Goal: Task Accomplishment & Management: Manage account settings

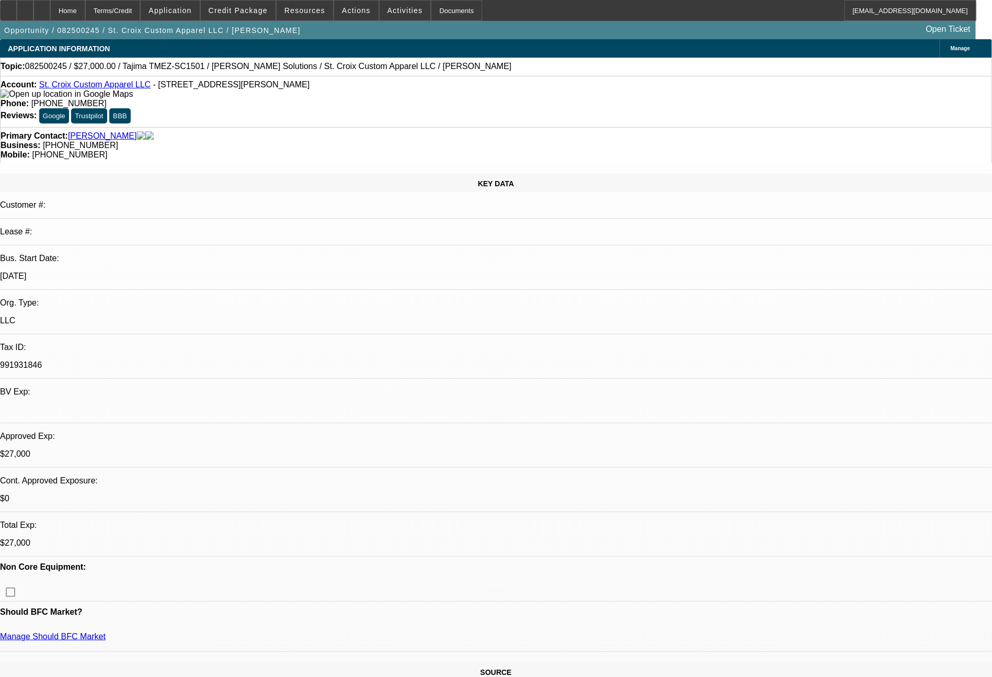
select select "0"
select select "2"
select select "0"
select select "6"
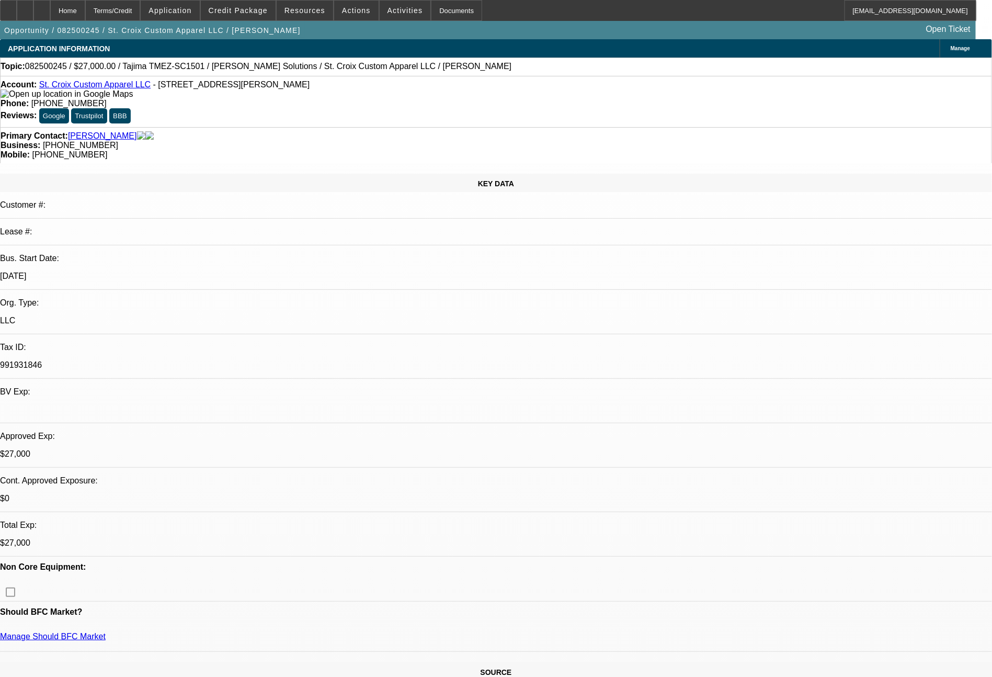
select select "0"
select select "2"
select select "0"
select select "6"
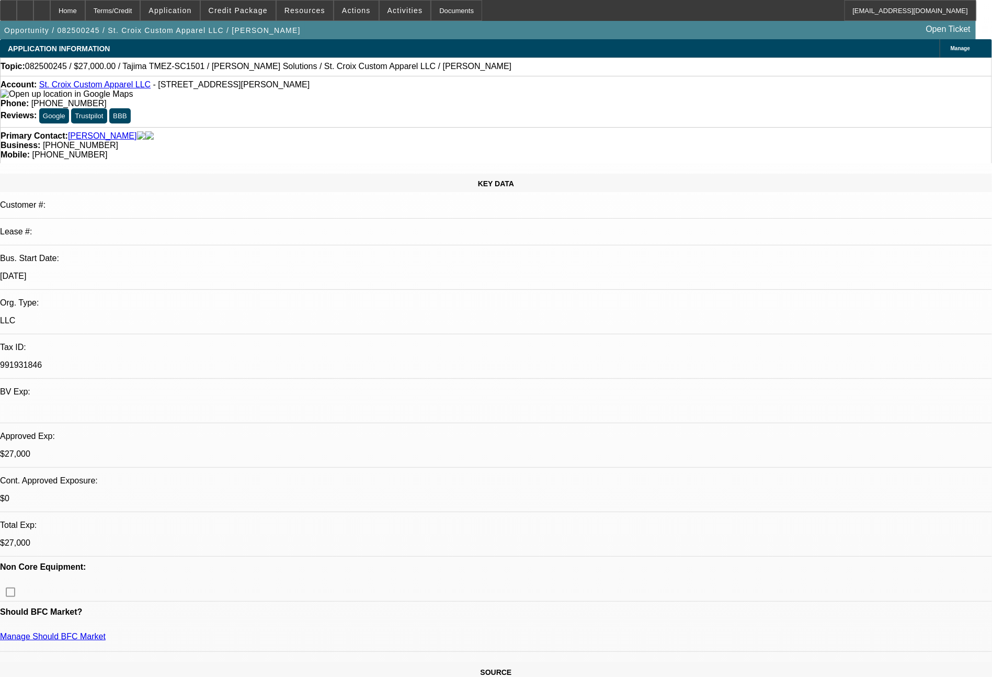
select select "0"
select select "2"
select select "0"
select select "6"
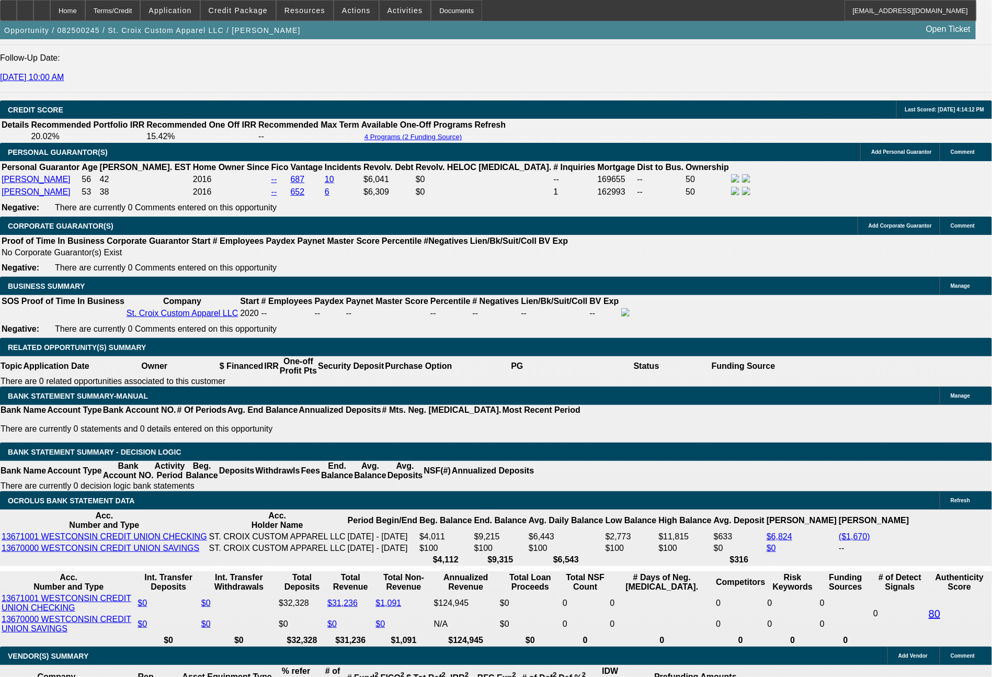
scroll to position [1477, 0]
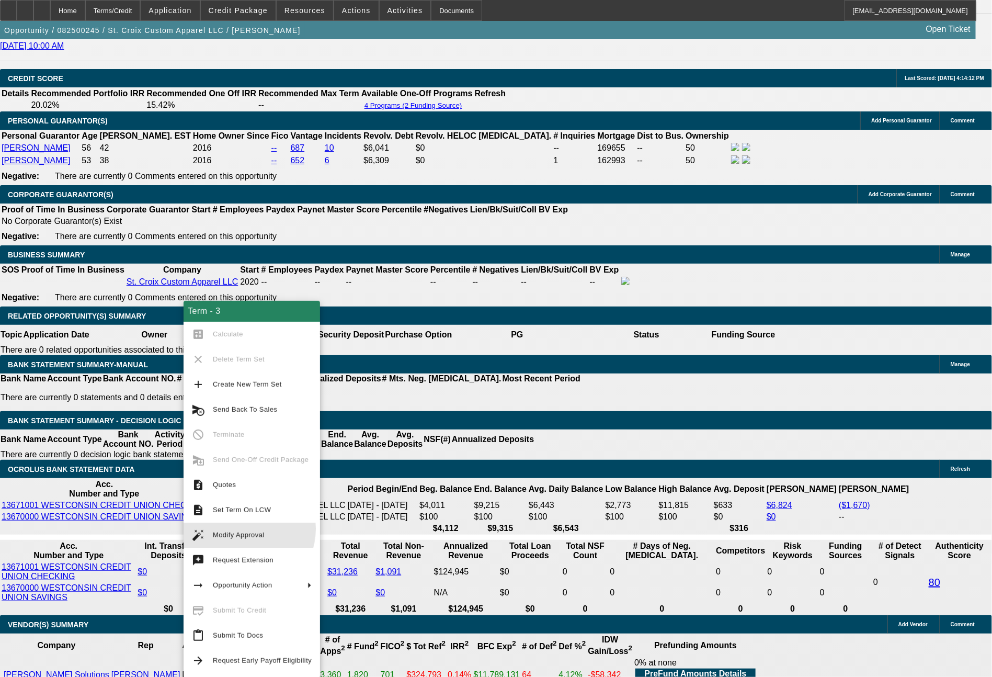
drag, startPoint x: 242, startPoint y: 529, endPoint x: 278, endPoint y: 512, distance: 39.8
click at [267, 520] on div "Term - 3 calculate Calculate clear Delete Term Set add Create New Term Set canc…" at bounding box center [252, 489] width 137 height 377
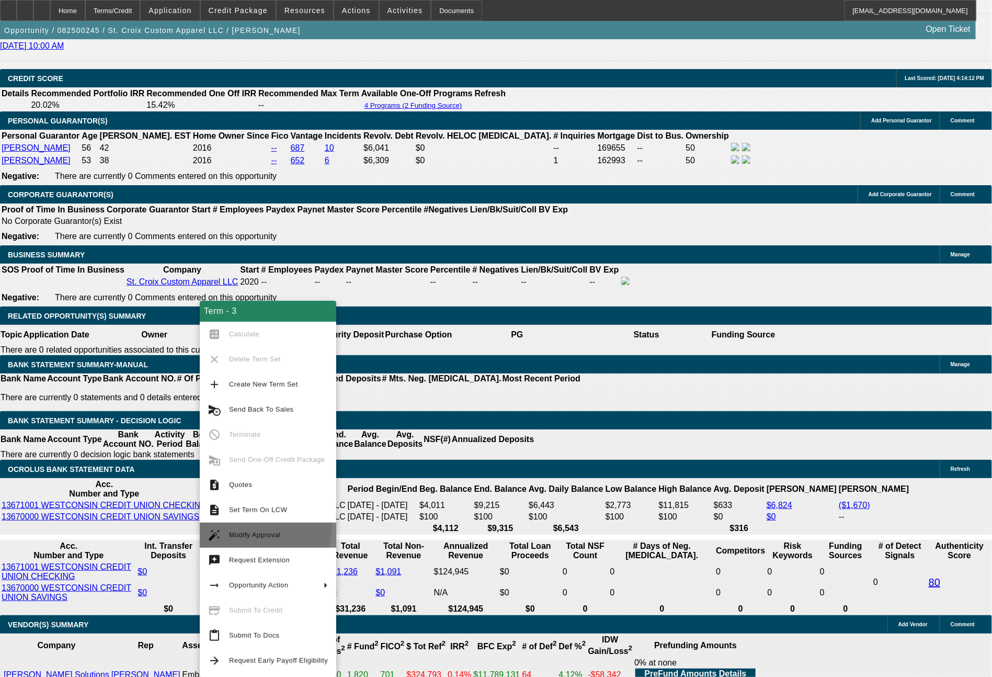
click at [256, 527] on button "auto_fix_high Modify Approval" at bounding box center [268, 535] width 137 height 25
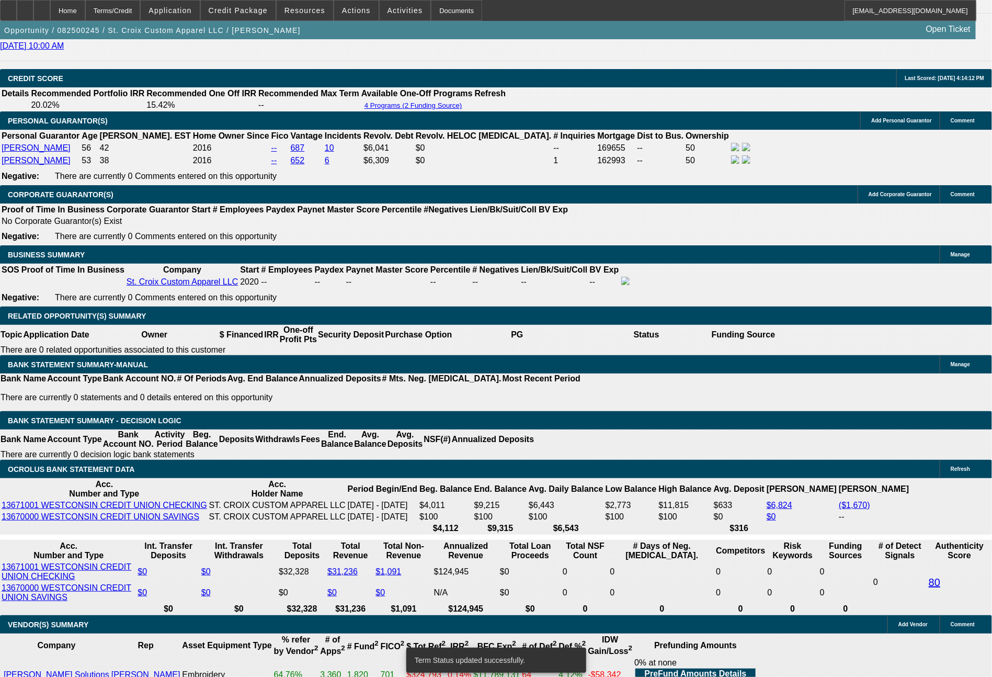
select select "0"
select select "2"
select select "0"
select select "6"
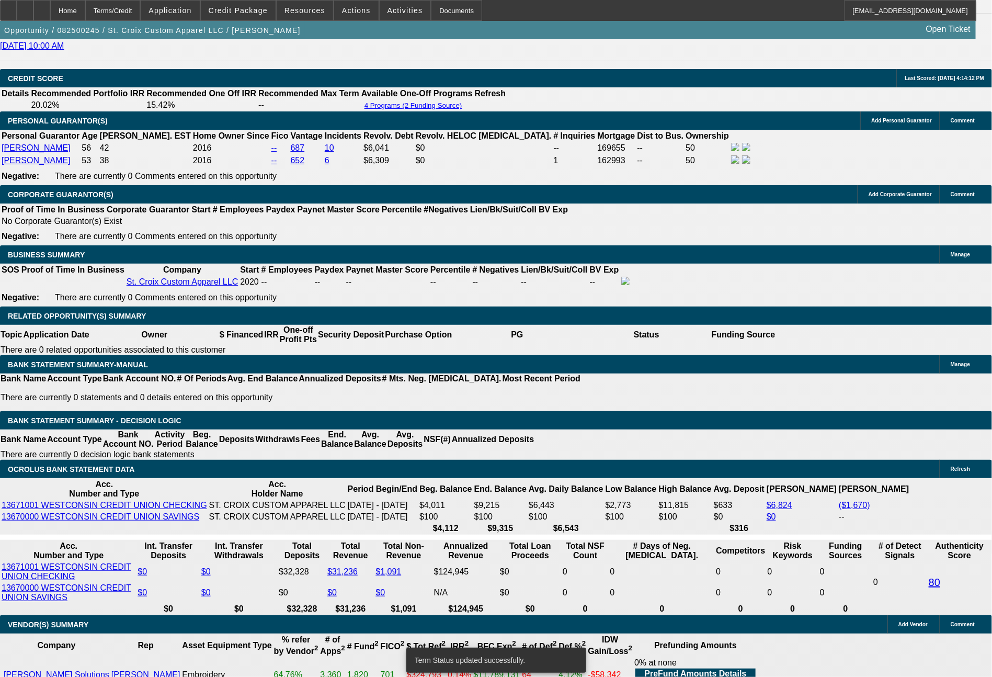
select select "0"
select select "2"
select select "0"
select select "6"
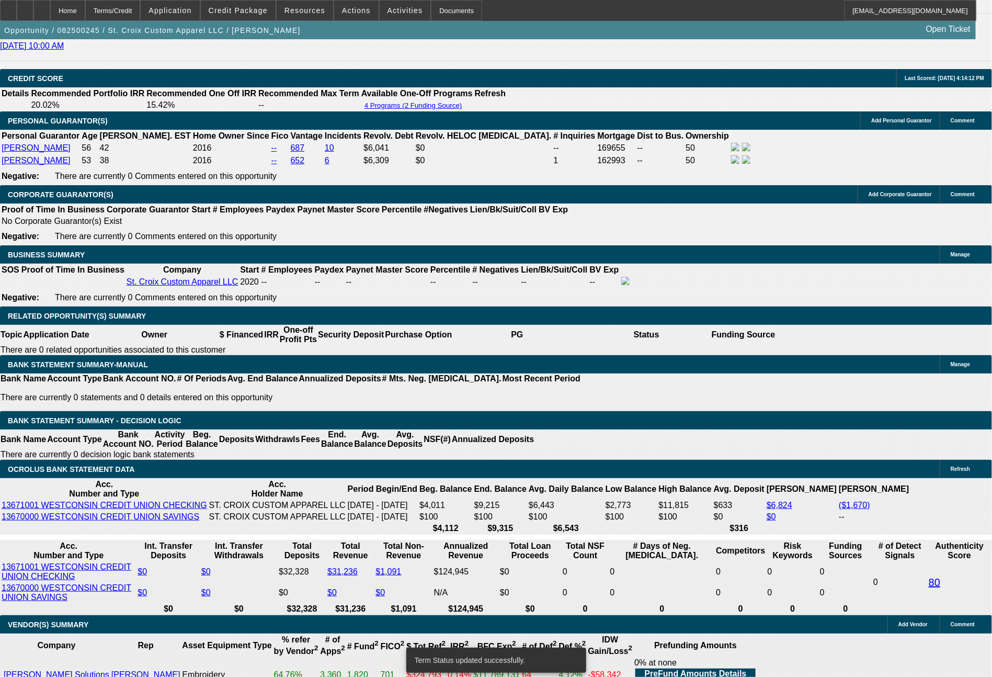
select select "0"
select select "2"
select select "0"
select select "6"
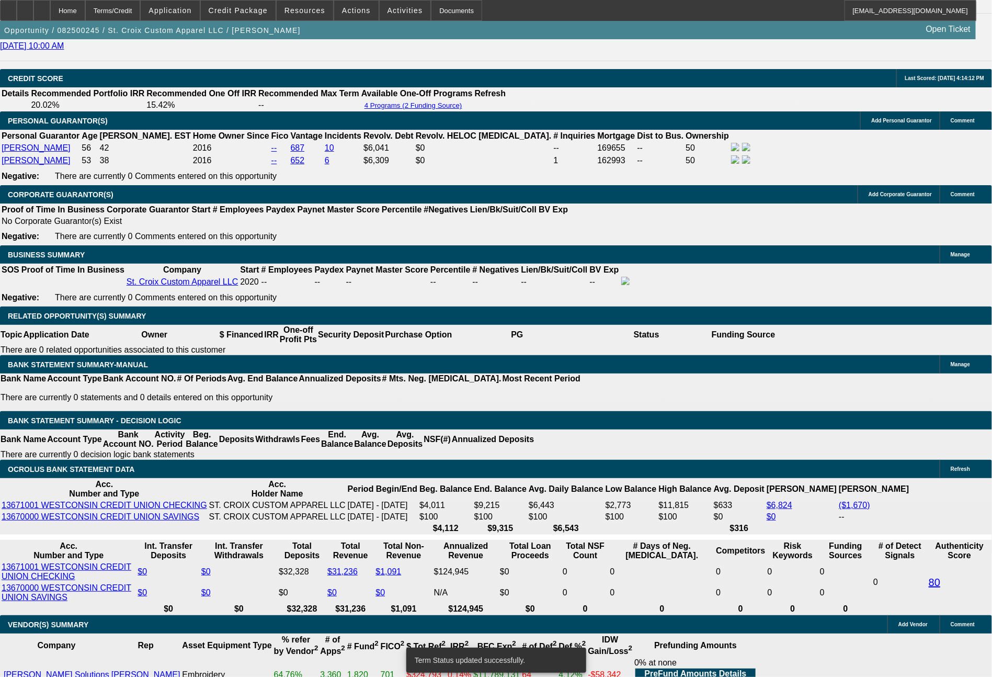
select select "0"
select select "2"
select select "0"
select select "6"
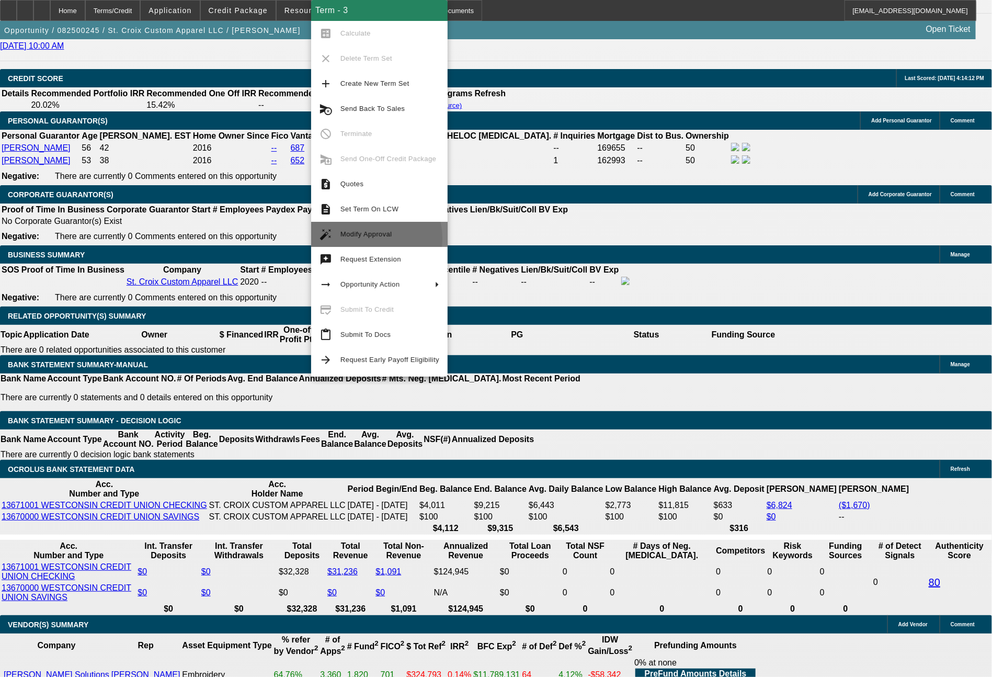
click at [355, 239] on span "Modify Approval" at bounding box center [390, 234] width 99 height 13
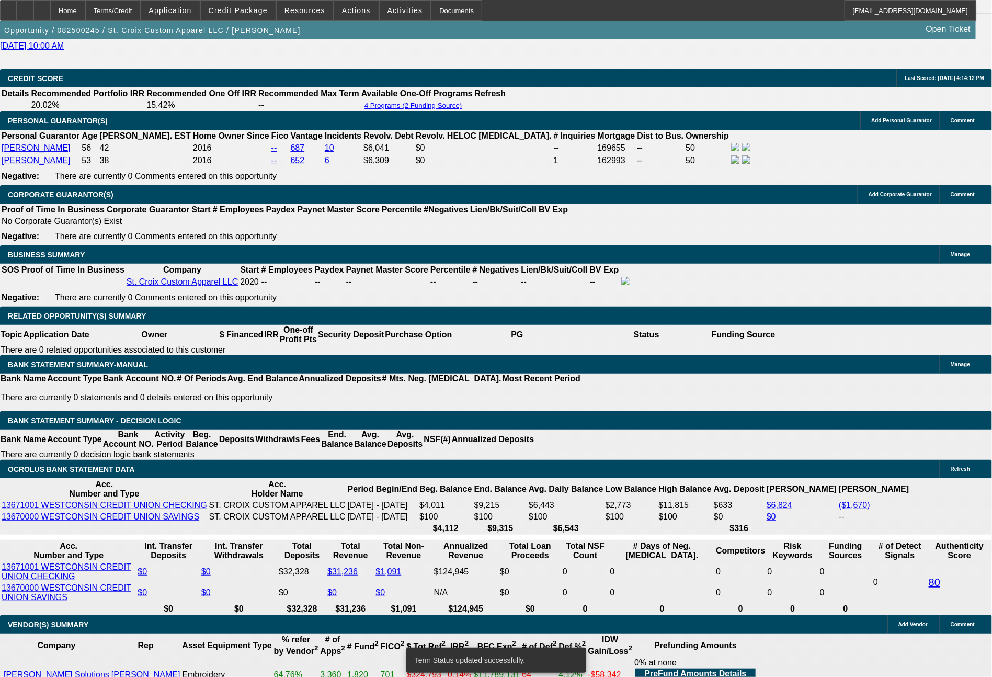
select select "0"
select select "2"
select select "0"
select select "6"
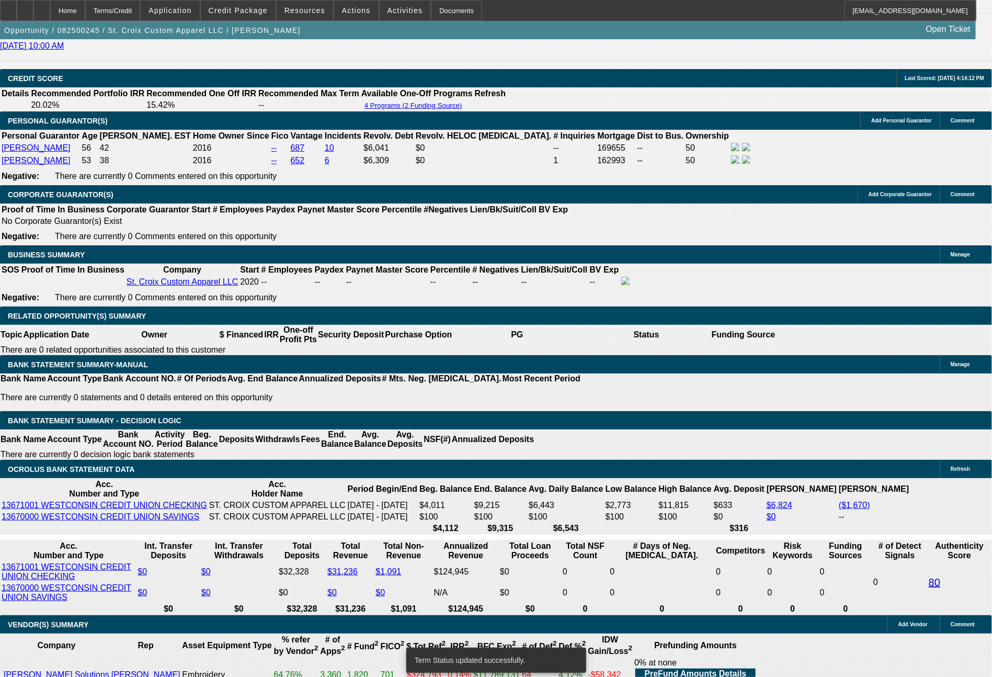
select select "0"
select select "2"
select select "0"
select select "6"
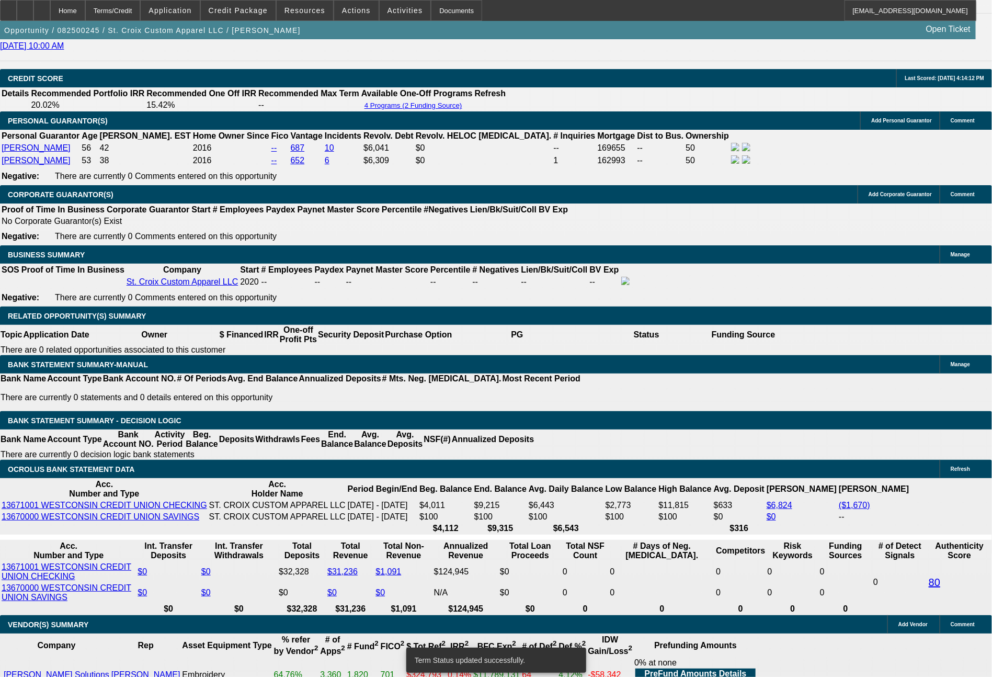
select select "0"
select select "2"
select select "0"
select select "6"
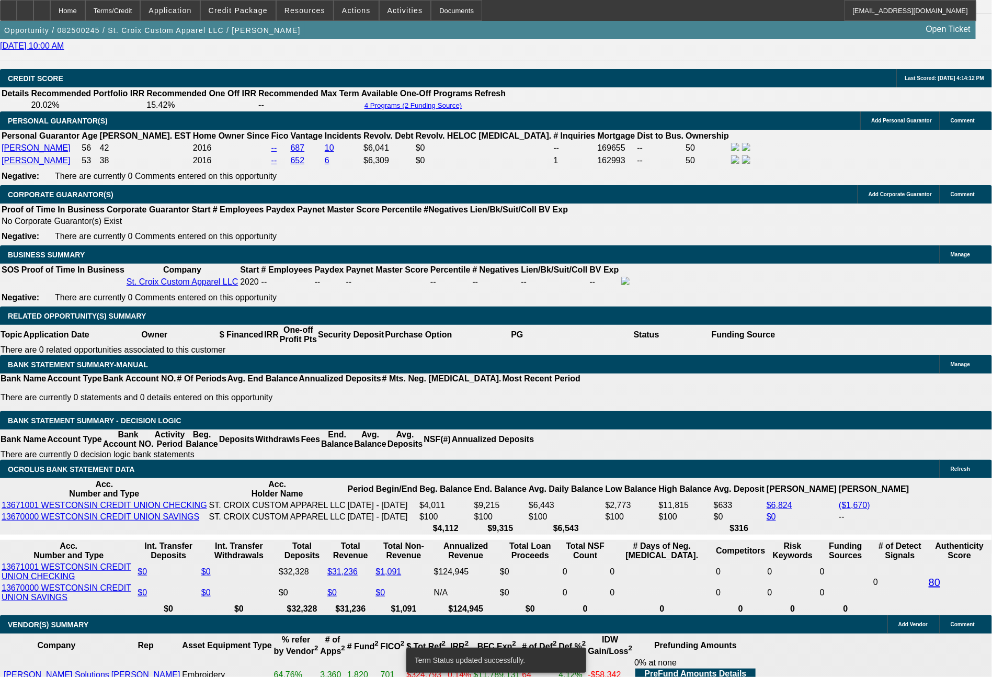
select select "0"
select select "2"
select select "0"
select select "6"
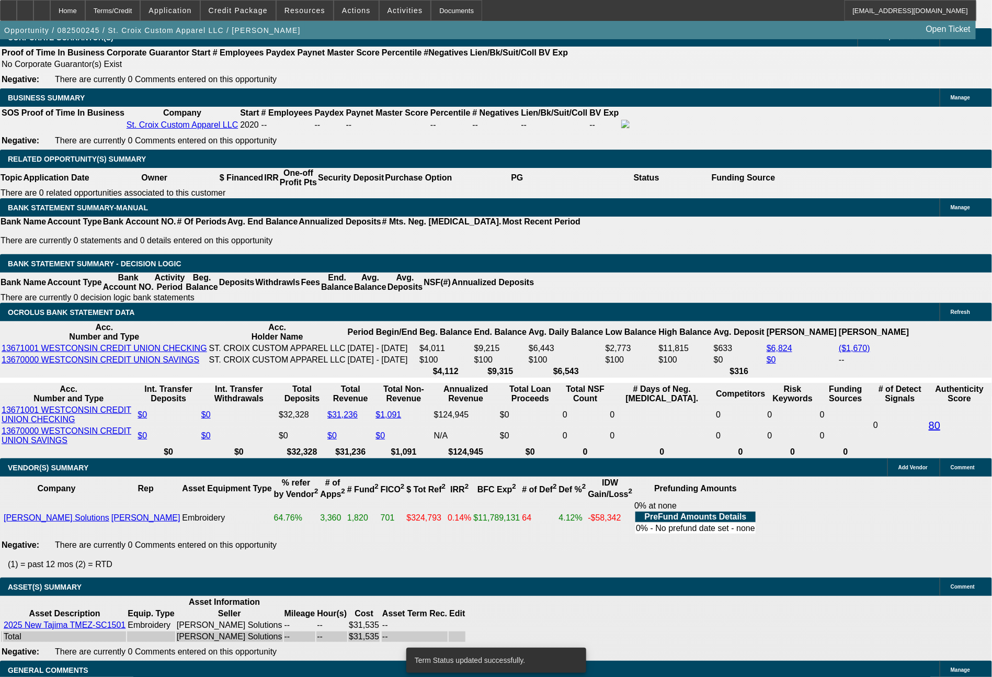
scroll to position [1687, 0]
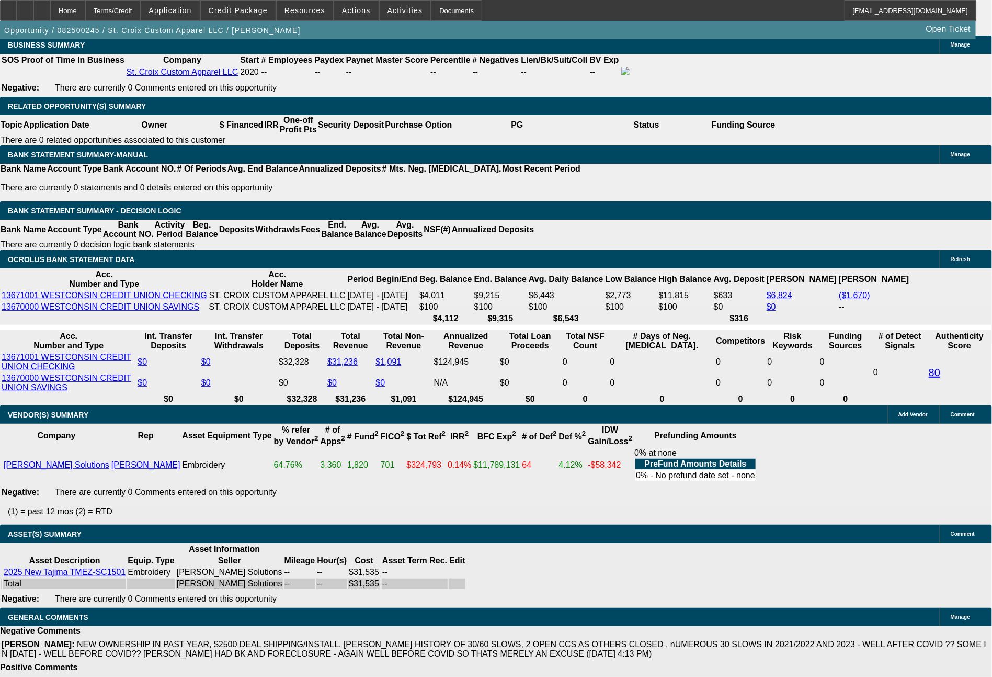
drag, startPoint x: 283, startPoint y: 250, endPoint x: 363, endPoint y: 261, distance: 80.2
type input "669"
type input "$1,338.00"
type input "UNKNOWN"
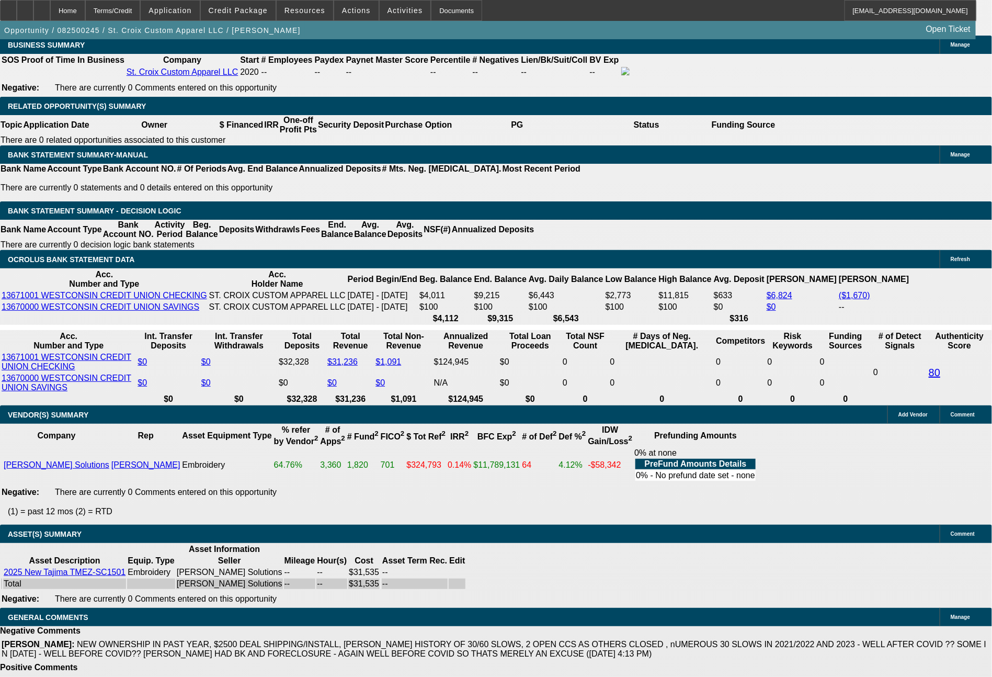
type input "19.4"
type input "669.7"
type input "19.5"
type input "$1,339.40"
type input "669.74"
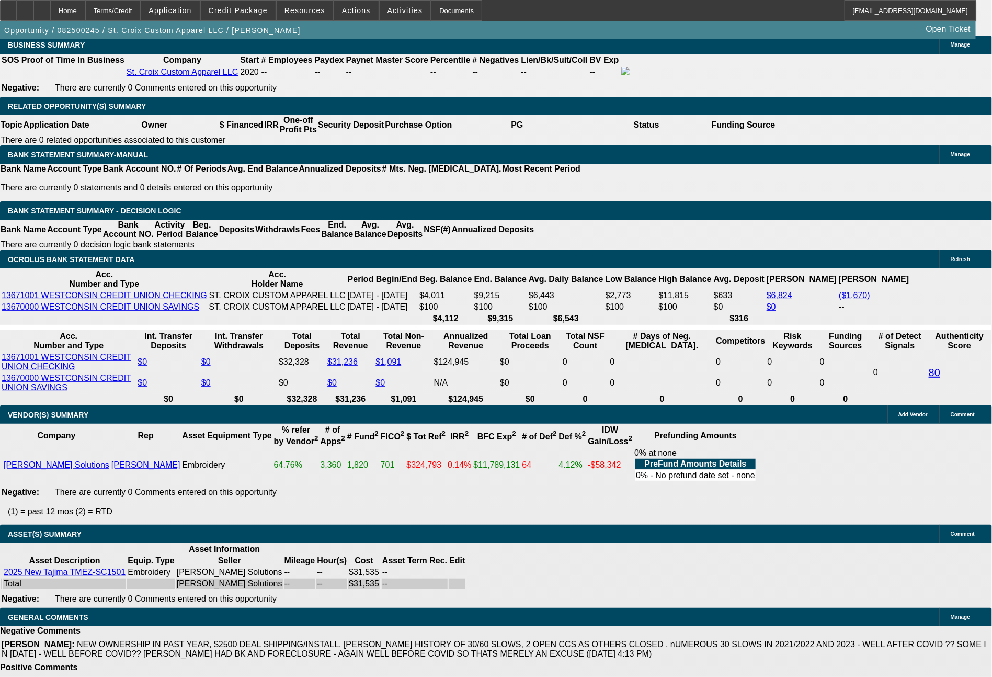
type input "$1,339.48"
type input "$669.74"
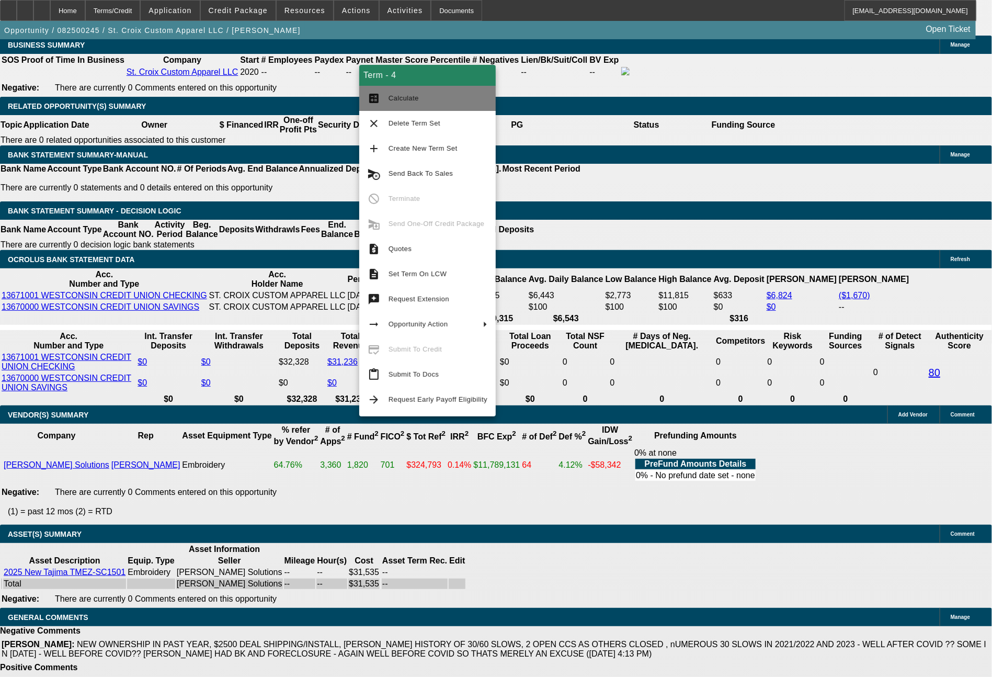
click at [398, 94] on span "Calculate" at bounding box center [438, 98] width 99 height 13
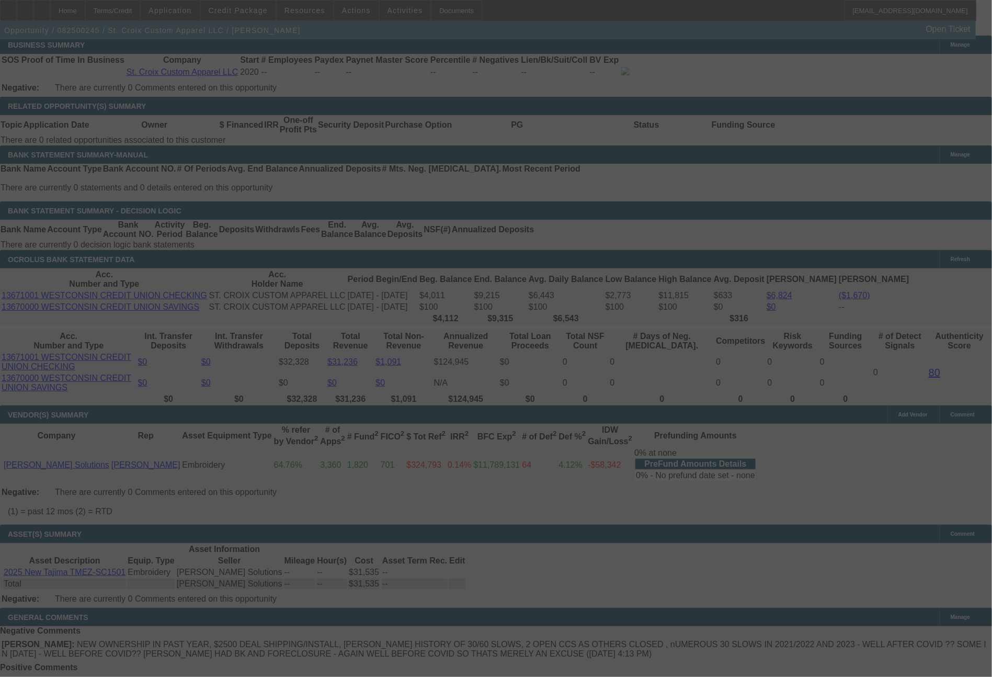
select select "0"
select select "2"
select select "0"
select select "6"
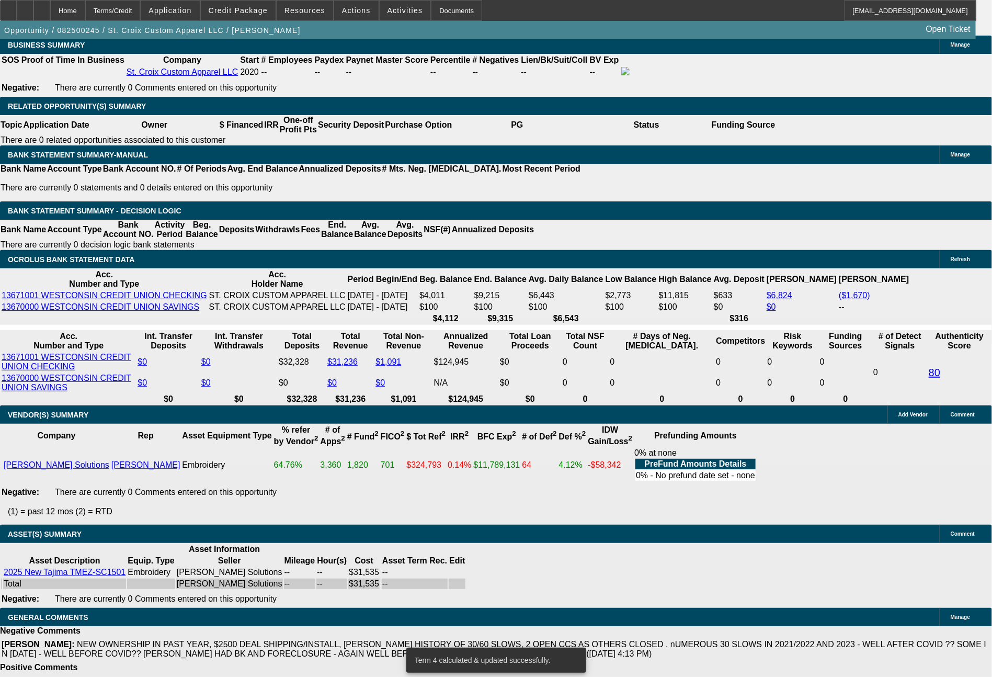
drag, startPoint x: 204, startPoint y: 247, endPoint x: 228, endPoint y: 256, distance: 25.7
type input "6"
type input "UNKNOWN"
type input "$4,757.96"
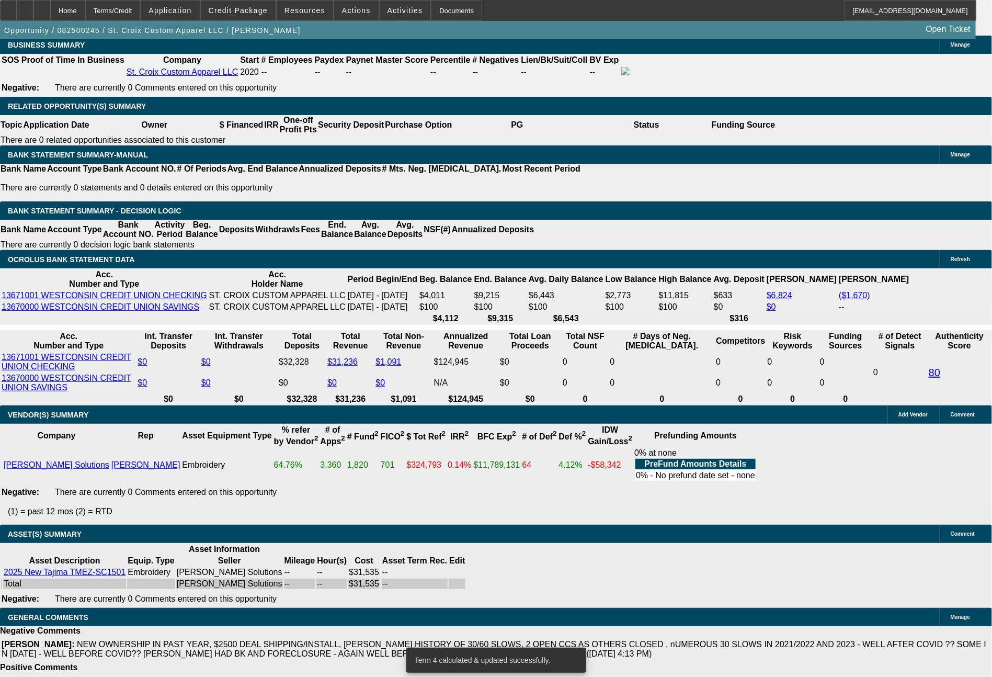
type input "$9,515.92"
type input "60"
type input "$706.28"
type input "$1,412.56"
type input "60"
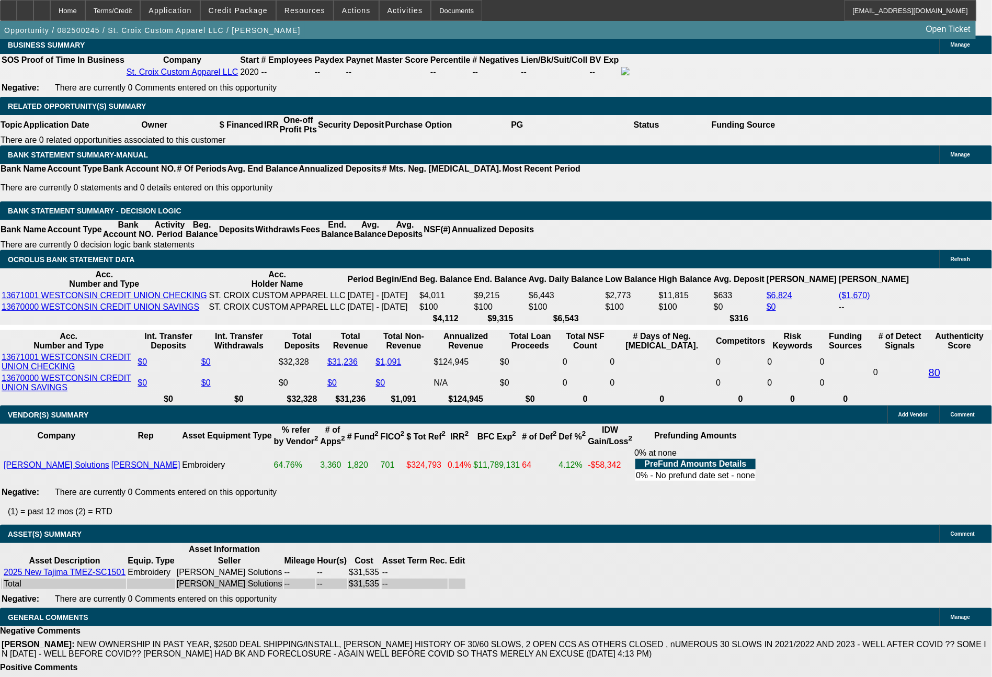
drag, startPoint x: 160, startPoint y: 248, endPoint x: 193, endPoint y: 250, distance: 33.0
type input "7"
type input "$14.00"
type input "707"
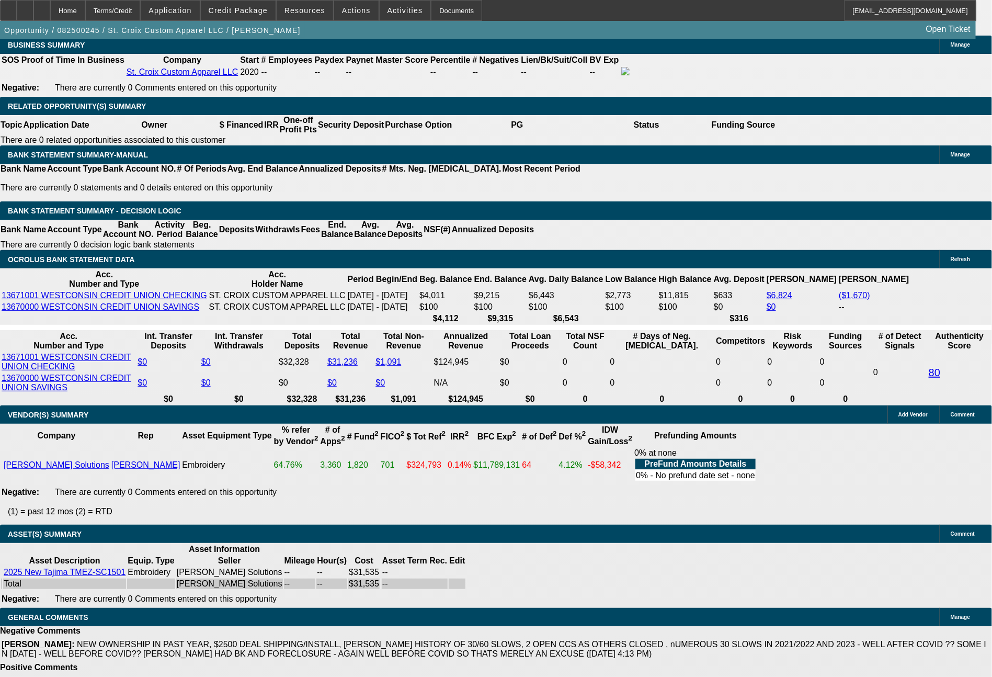
type input "19.4"
type input "$1,414.00"
type input "707.4"
type input "$1,414.80"
type input "19.5"
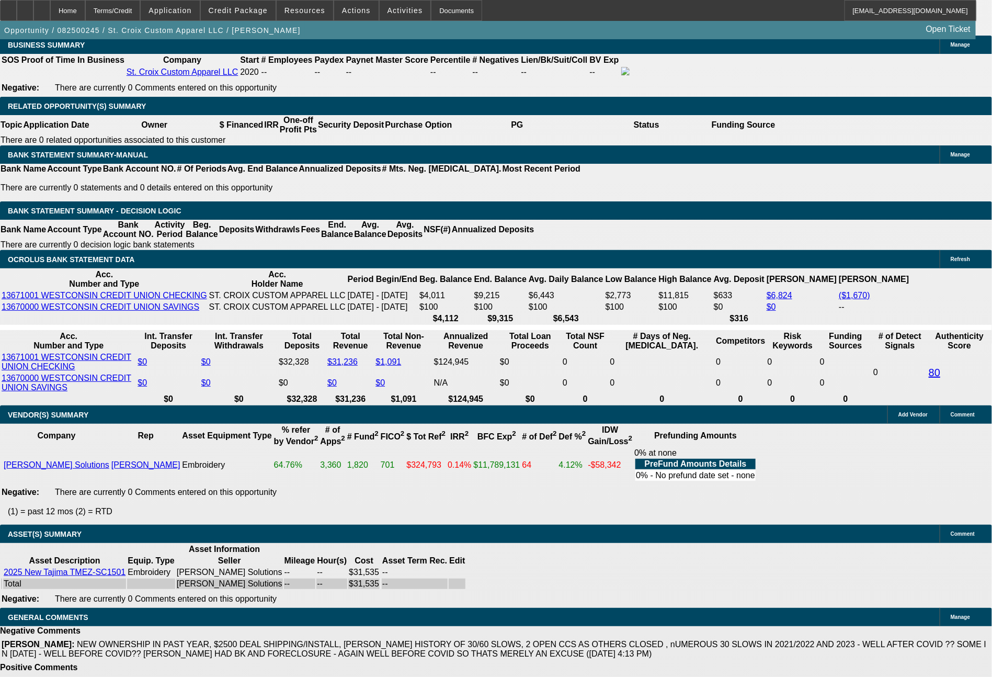
type input "707.41"
type input "$1,414.82"
type input "$707.41"
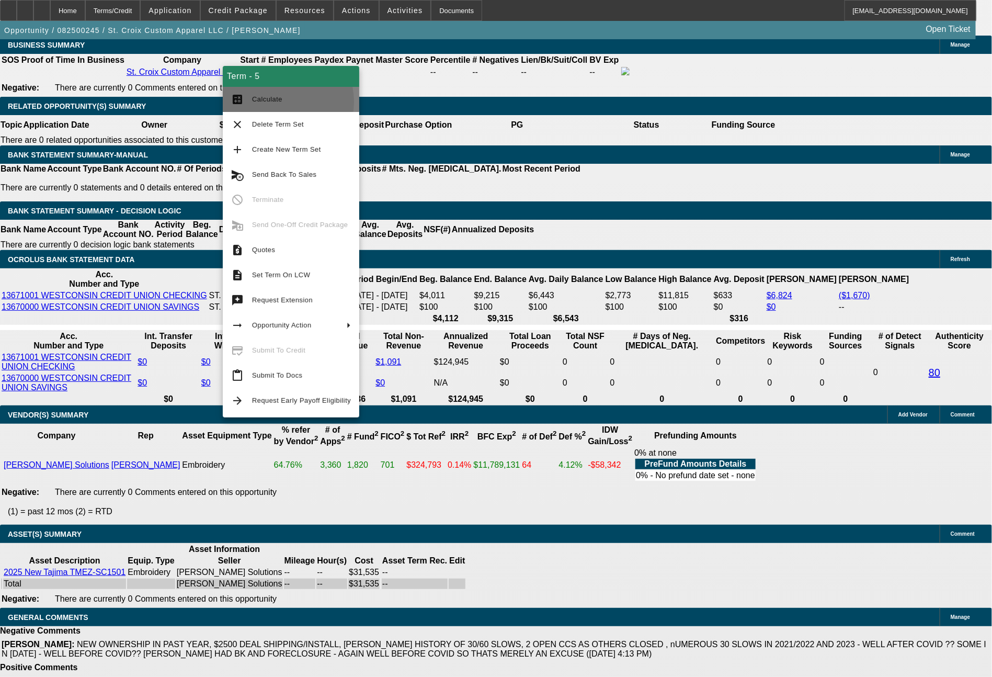
click at [275, 102] on span "Calculate" at bounding box center [267, 99] width 30 height 8
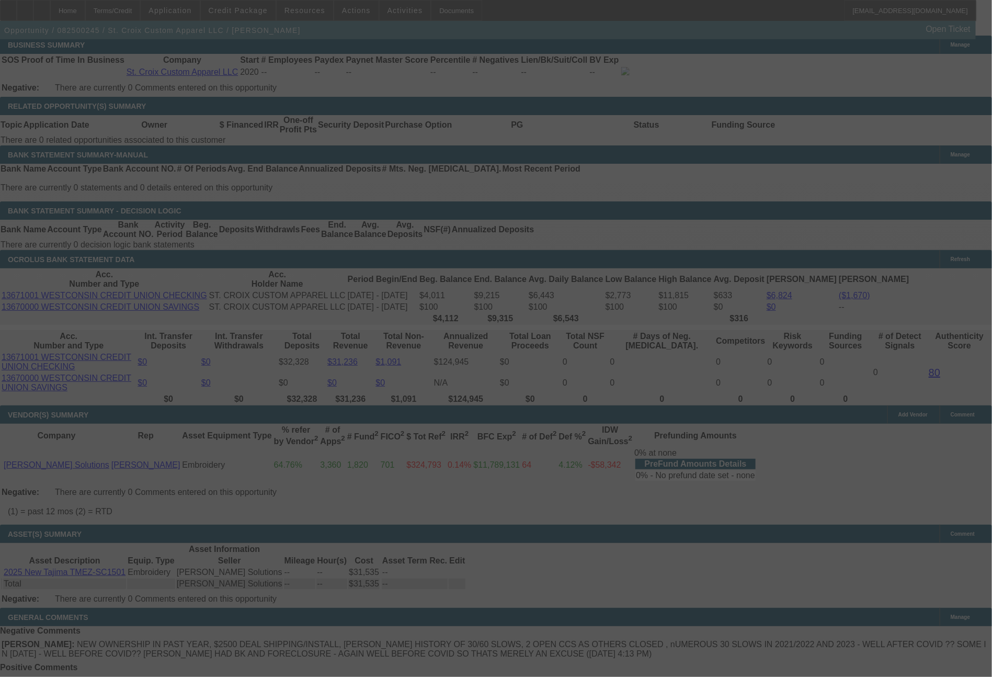
select select "0"
select select "2"
select select "0"
select select "6"
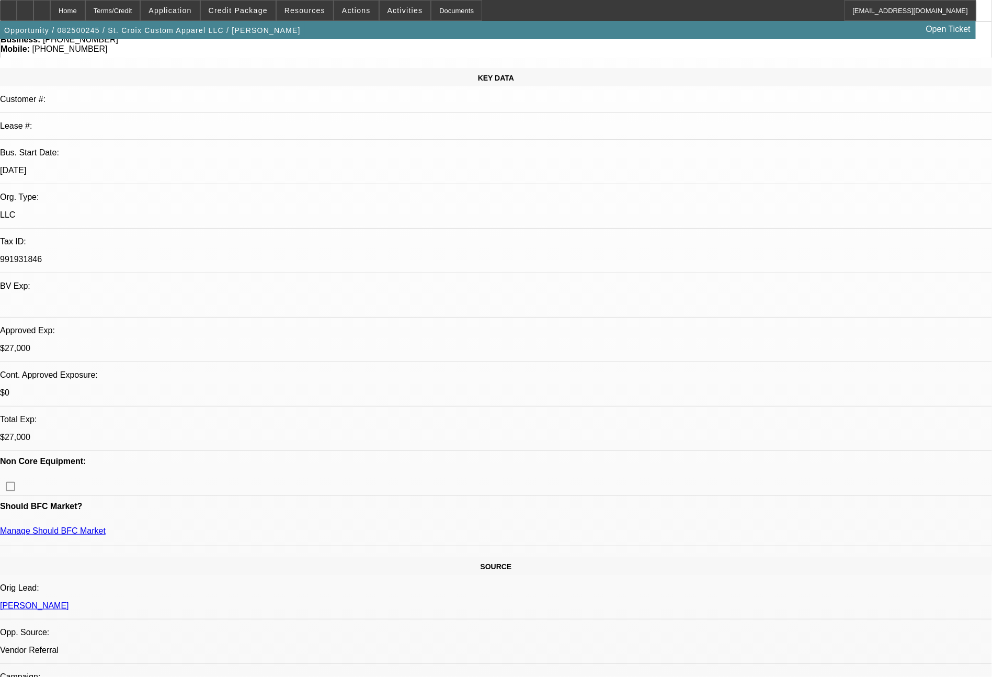
scroll to position [0, 0]
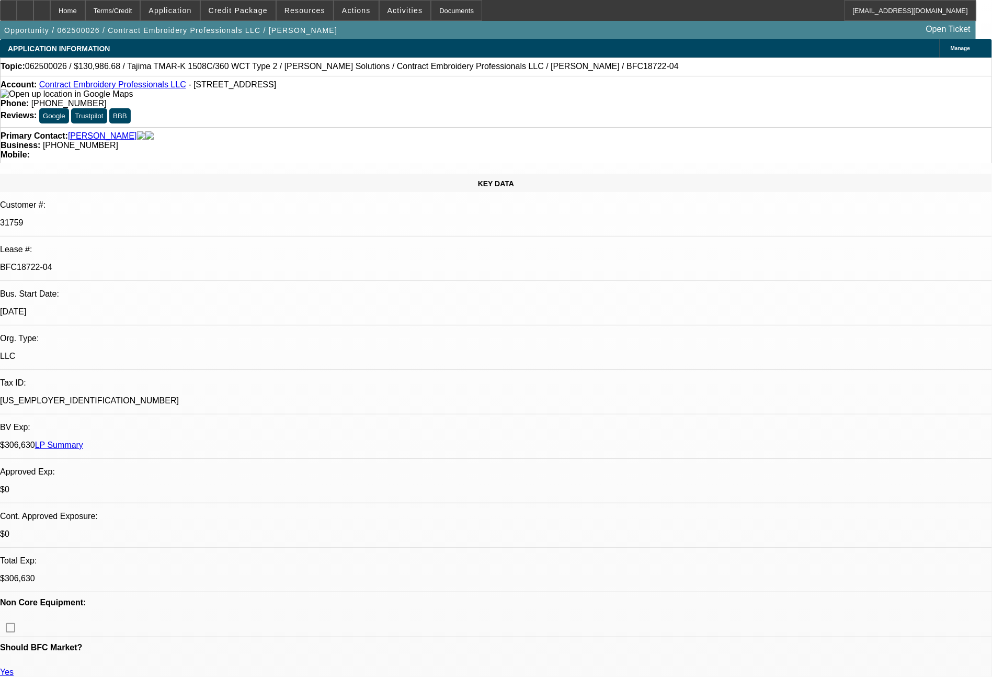
select select "0"
select select "2"
select select "0.1"
select select "4"
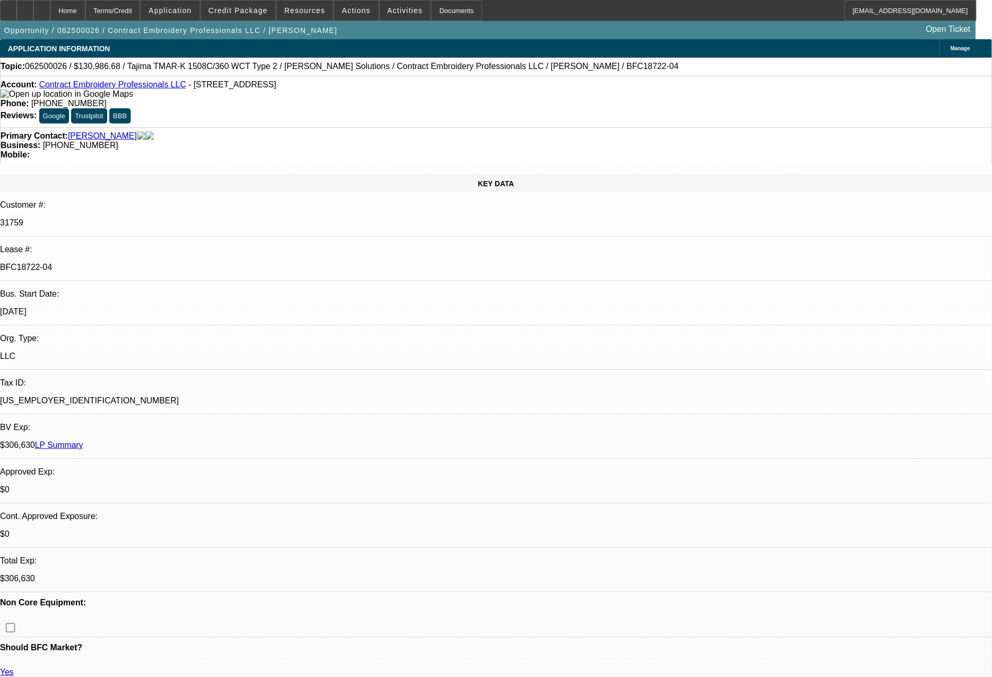
select select "0"
select select "2"
select select "0.1"
select select "4"
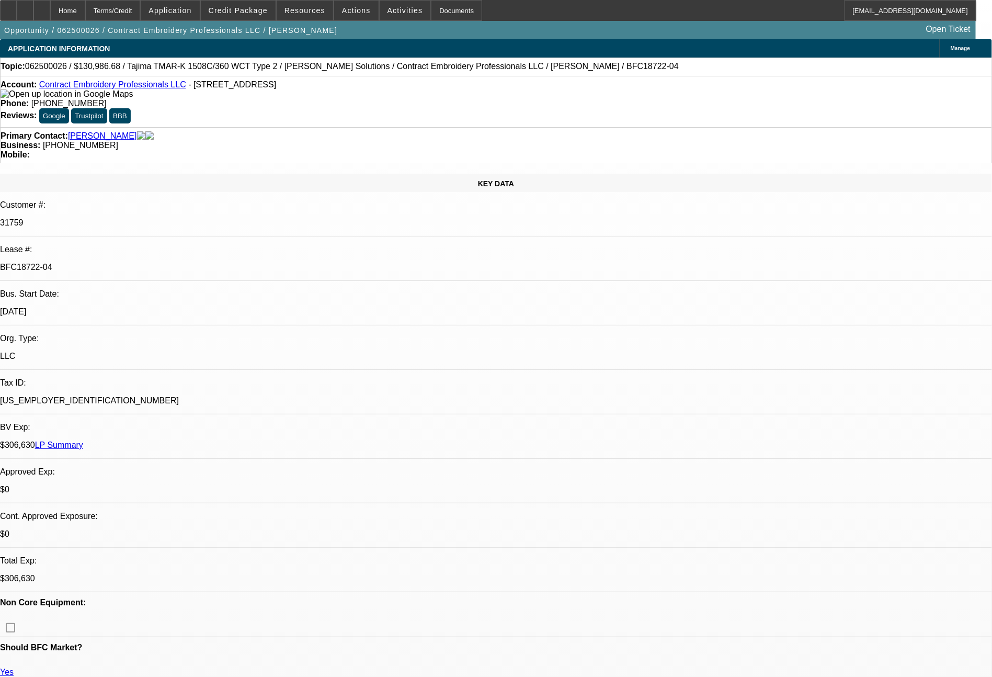
select select "0"
select select "2"
select select "0.1"
select select "4"
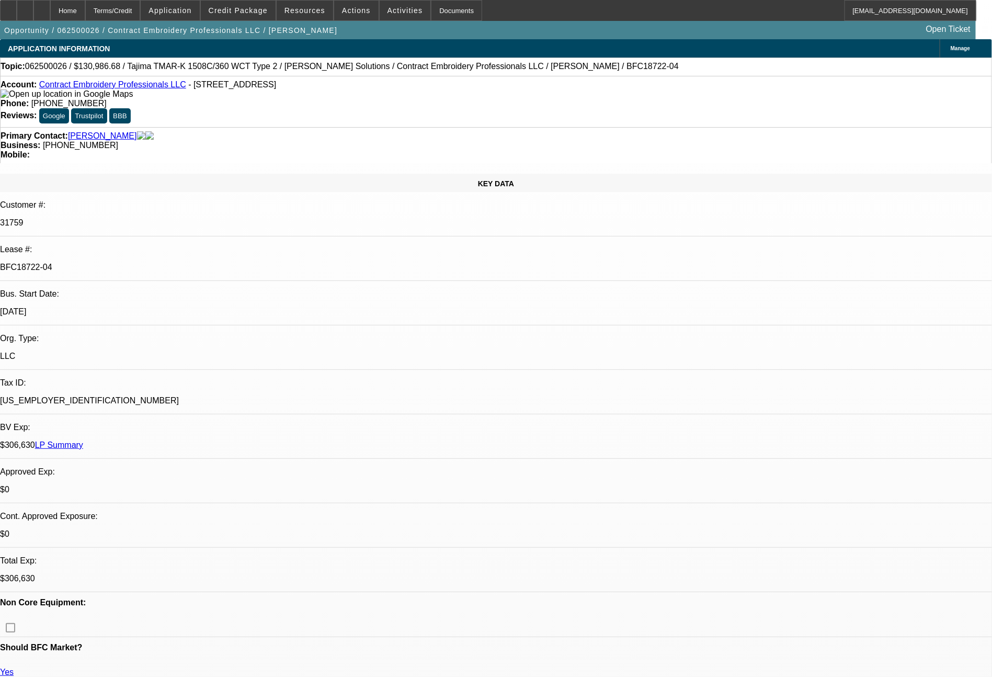
select select "0"
select select "2"
select select "0.1"
select select "4"
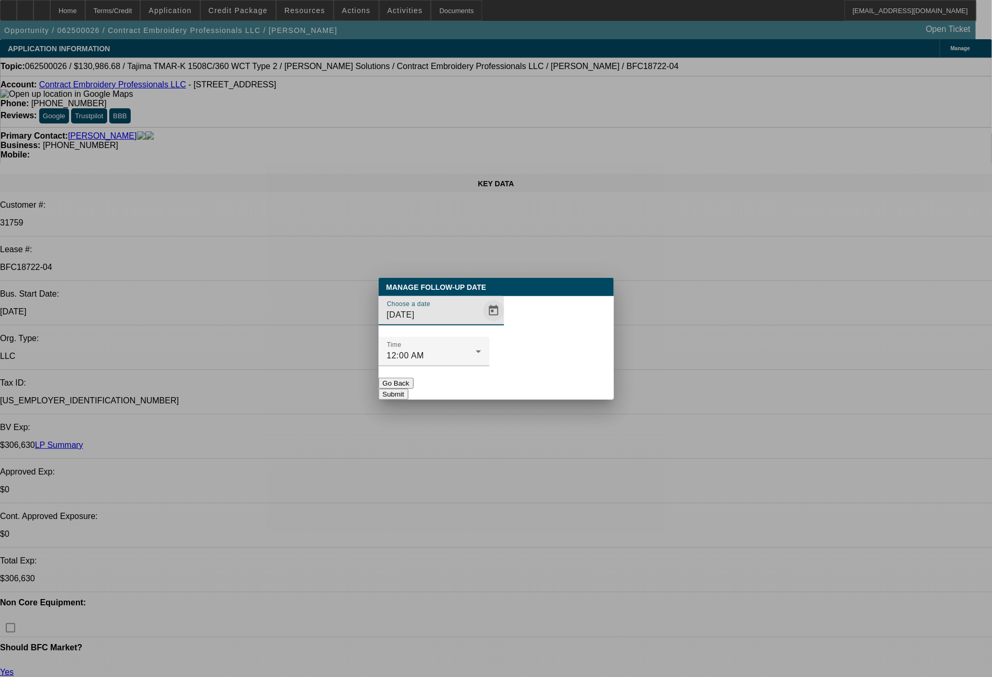
click at [481, 323] on span "Open calendar" at bounding box center [493, 310] width 25 height 25
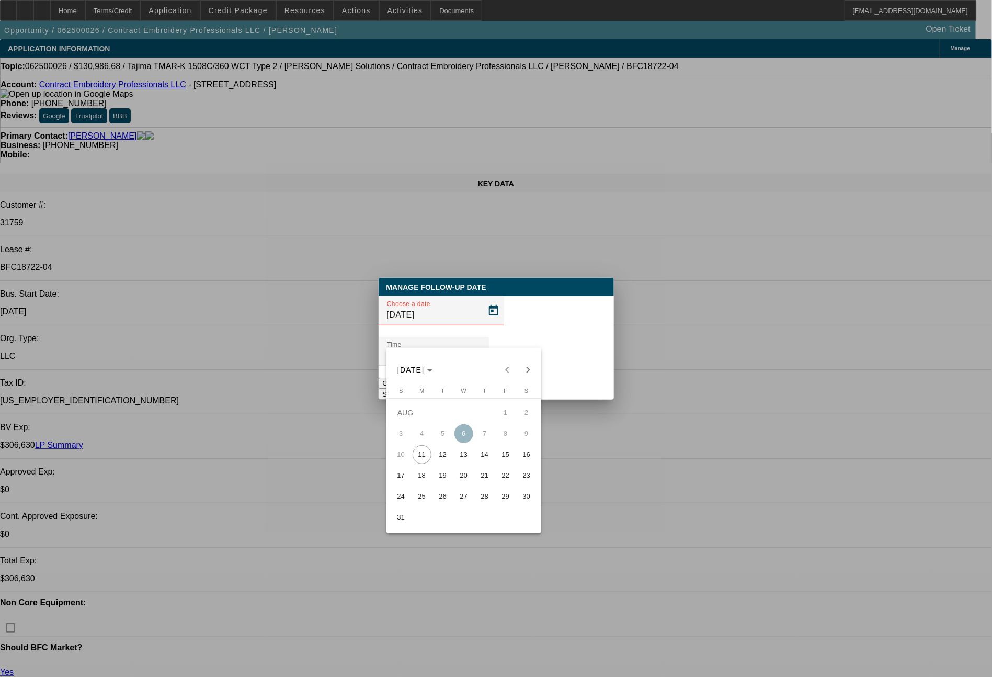
click at [447, 454] on span "12" at bounding box center [443, 454] width 19 height 19
type input "8/12/2025"
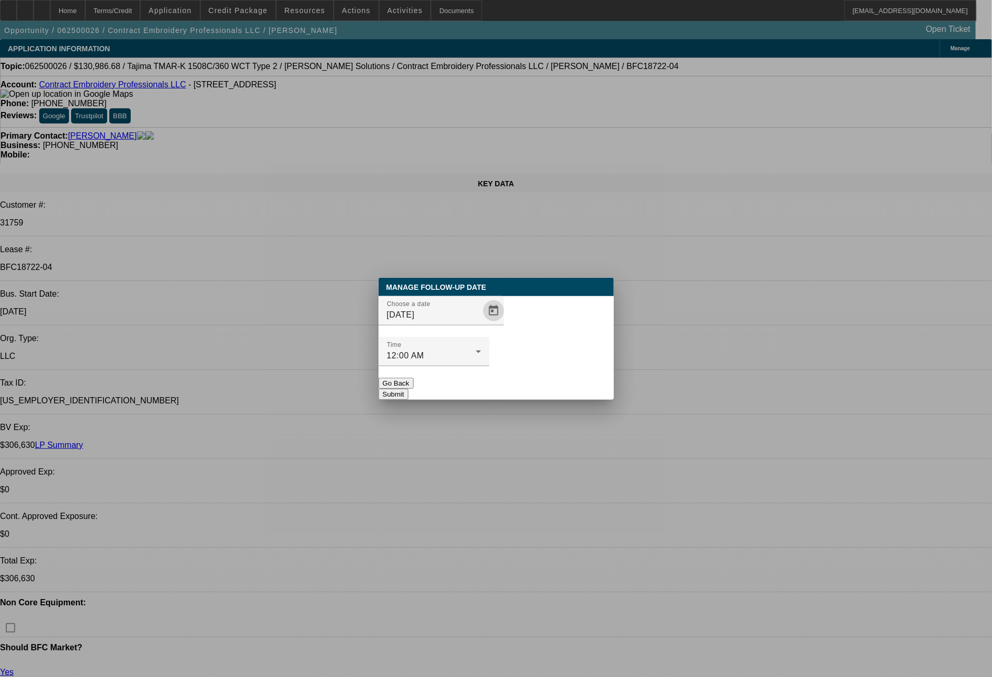
click at [409, 389] on button "Submit" at bounding box center [394, 394] width 30 height 11
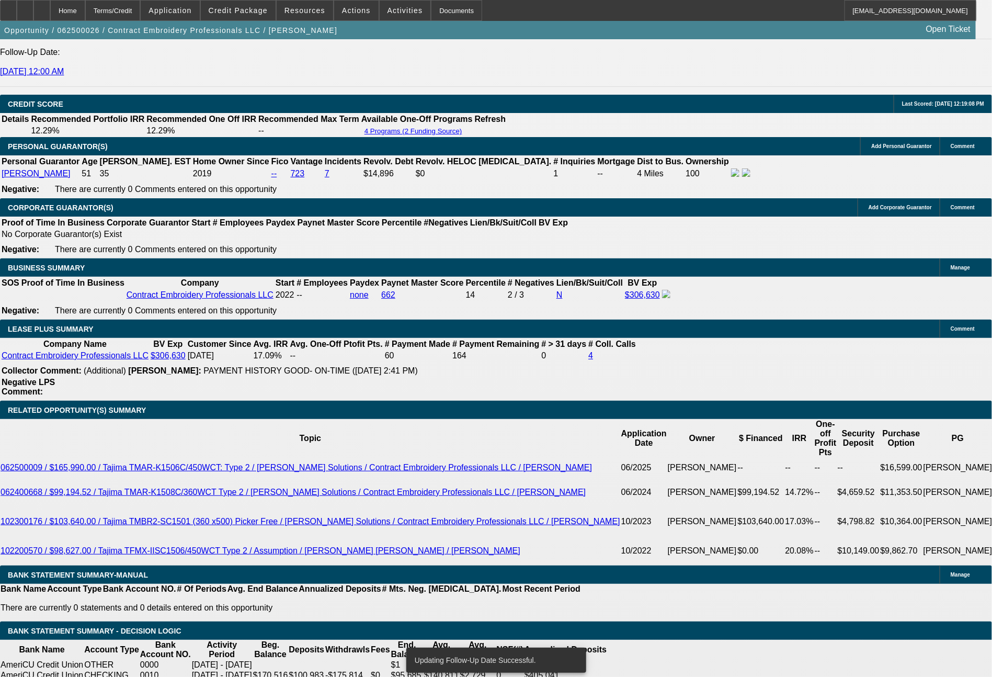
scroll to position [1582, 0]
